Goal: Task Accomplishment & Management: Complete application form

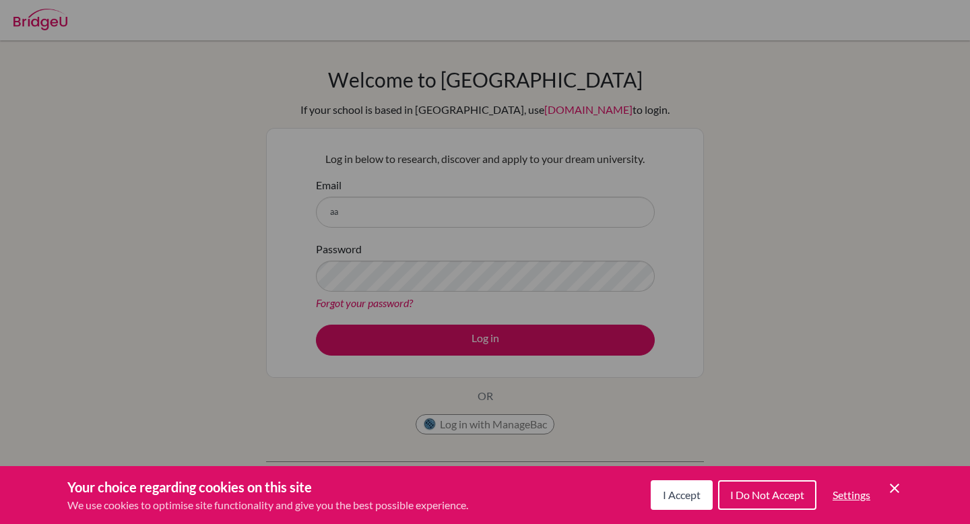
click at [663, 492] on span "I Accept" at bounding box center [682, 494] width 38 height 13
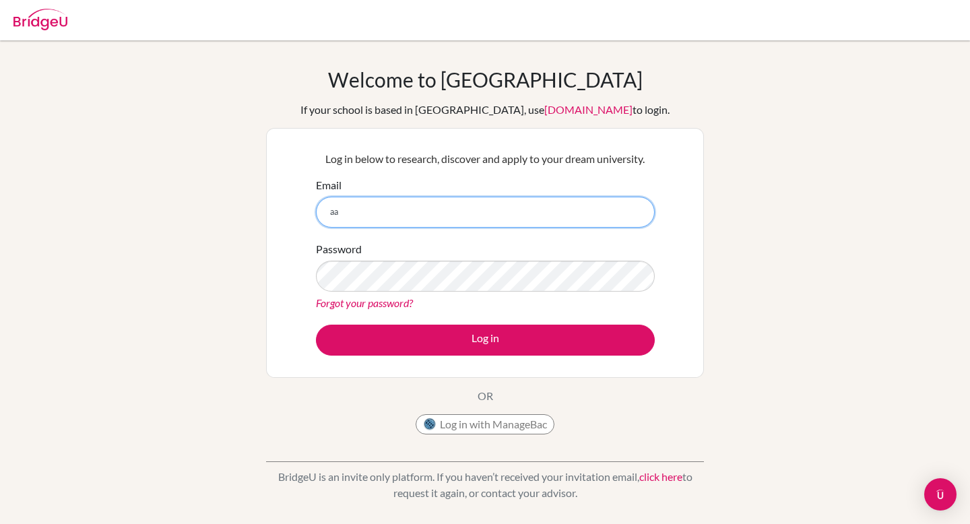
click at [384, 212] on input "aa" at bounding box center [485, 212] width 339 height 31
type input "[EMAIL_ADDRESS][DOMAIN_NAME]"
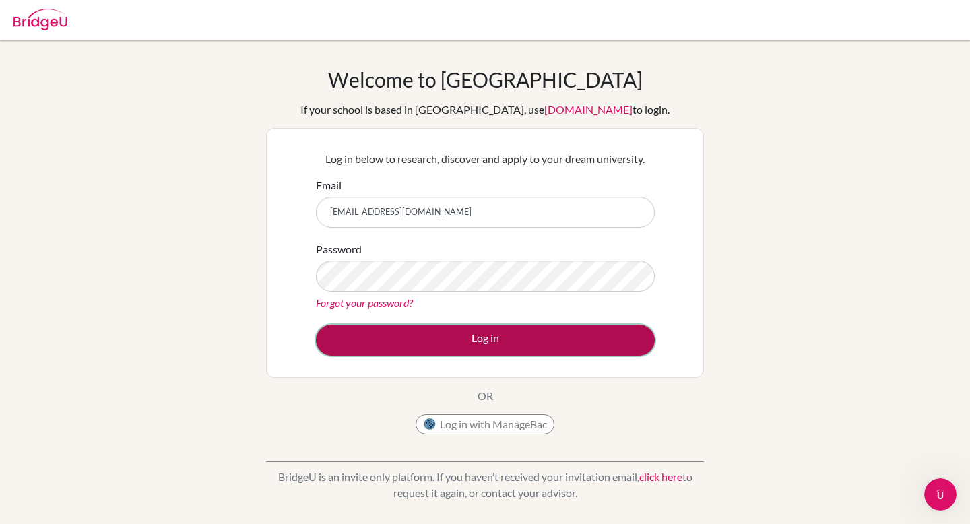
click at [451, 346] on button "Log in" at bounding box center [485, 340] width 339 height 31
click at [542, 348] on button "Log in" at bounding box center [485, 340] width 339 height 31
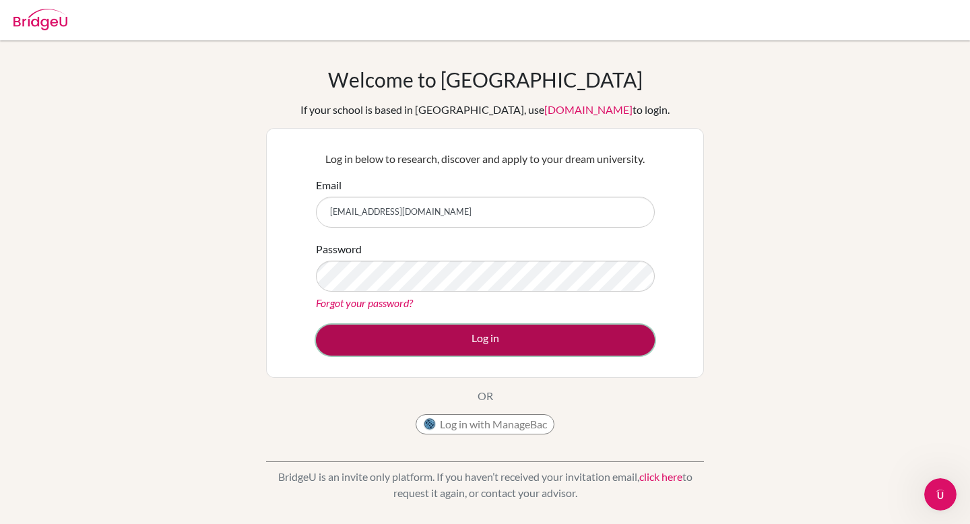
click at [395, 333] on button "Log in" at bounding box center [485, 340] width 339 height 31
click at [395, 336] on button "Log in" at bounding box center [485, 340] width 339 height 31
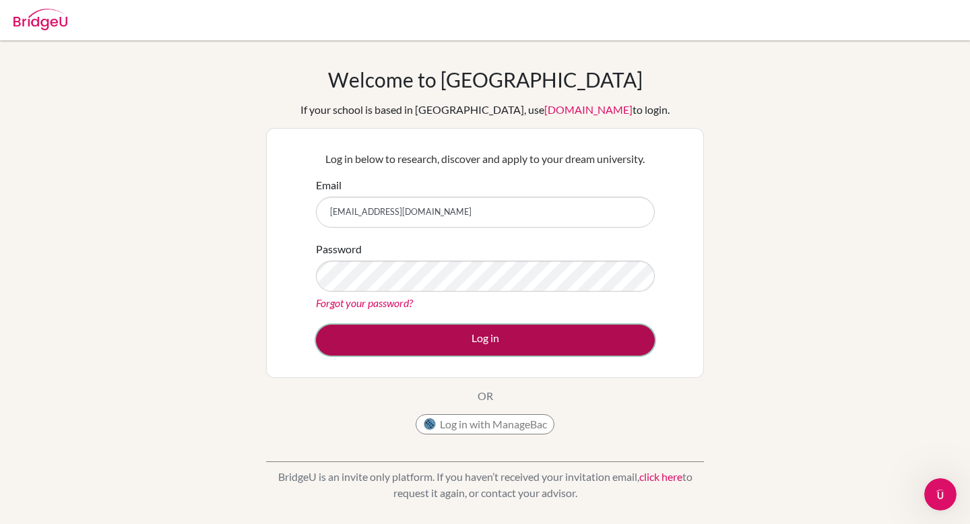
click at [395, 336] on button "Log in" at bounding box center [485, 340] width 339 height 31
